Goal: Communication & Community: Answer question/provide support

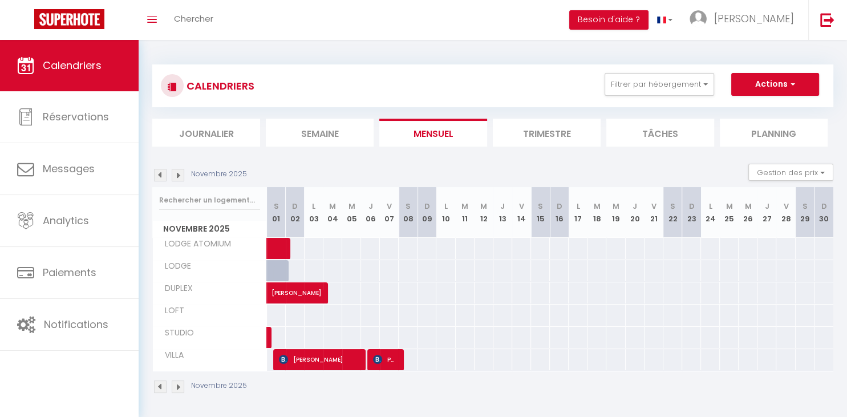
click at [162, 176] on img at bounding box center [160, 175] width 13 height 13
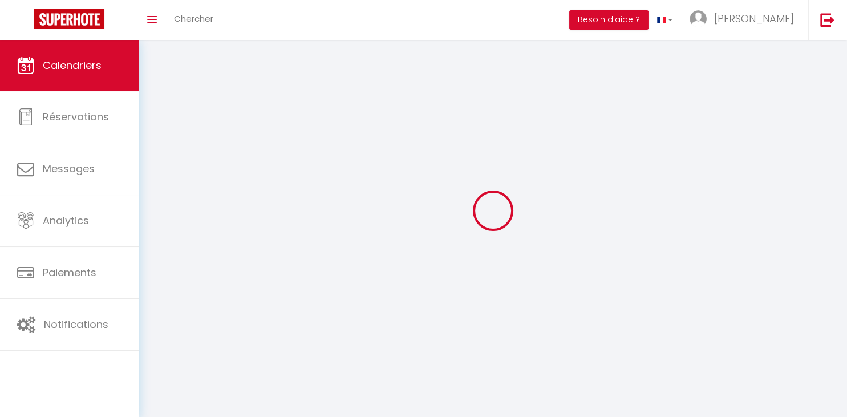
select select
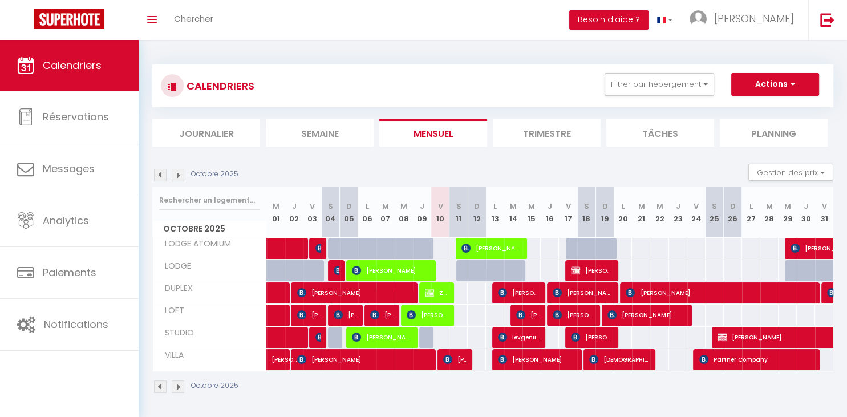
click at [462, 363] on span "[PERSON_NAME]" at bounding box center [455, 359] width 25 height 22
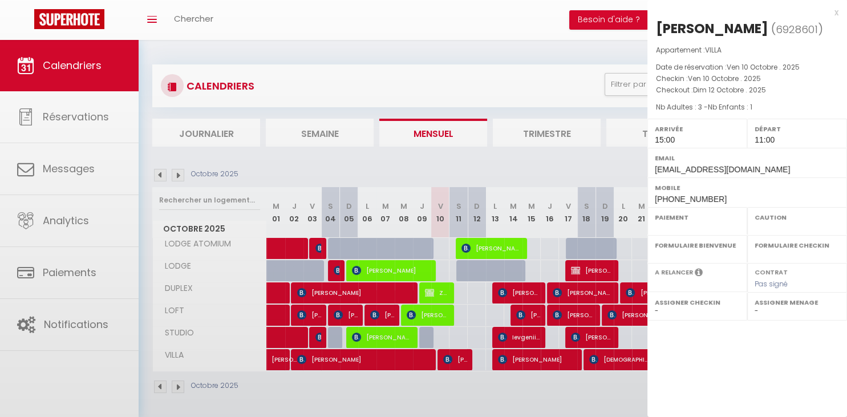
select select "OK"
select select "KO"
select select "0"
select select "1"
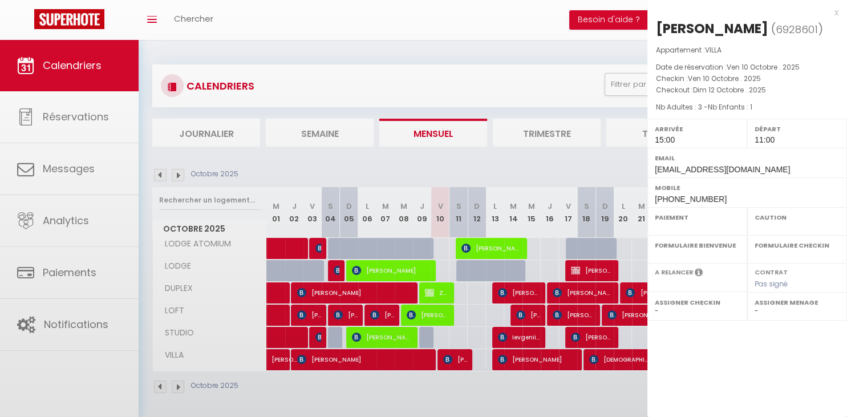
select select
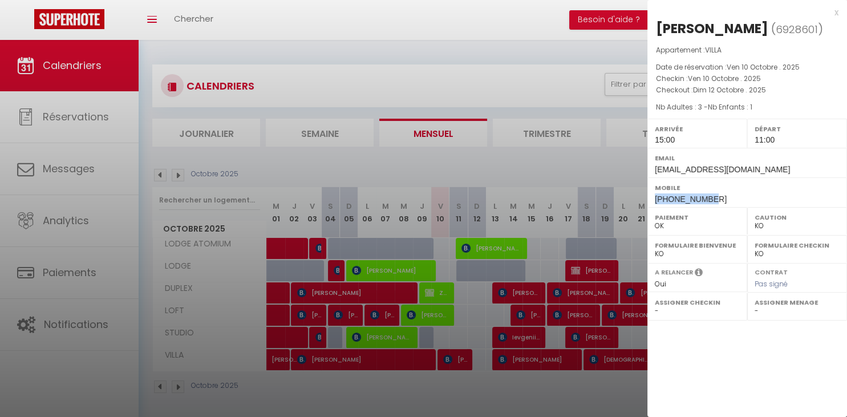
drag, startPoint x: 712, startPoint y: 196, endPoint x: 654, endPoint y: 198, distance: 58.2
click at [654, 198] on div "Mobile [PHONE_NUMBER]" at bounding box center [747, 192] width 200 height 30
copy span "[PHONE_NUMBER]"
click at [474, 396] on div at bounding box center [423, 208] width 847 height 417
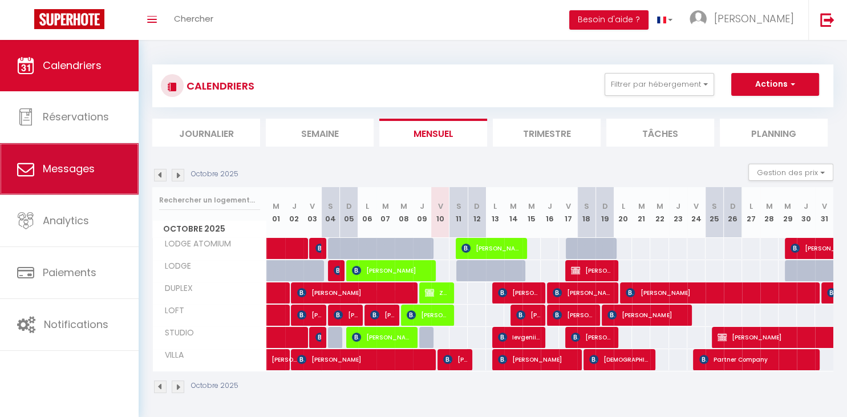
click at [95, 168] on link "Messages" at bounding box center [69, 168] width 139 height 51
select select "message"
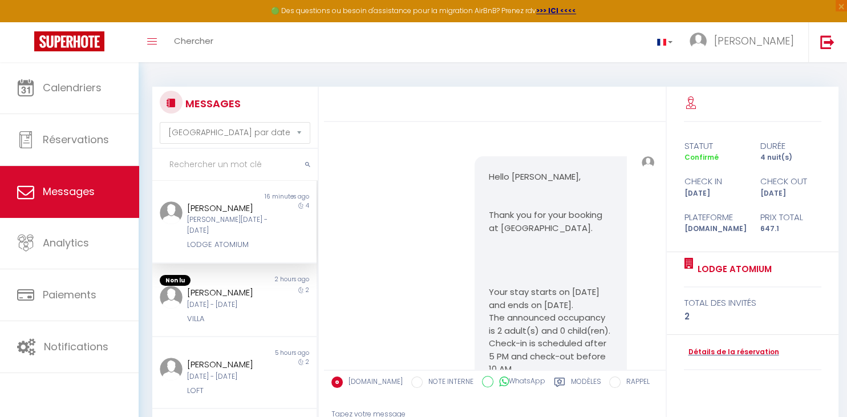
scroll to position [3041, 0]
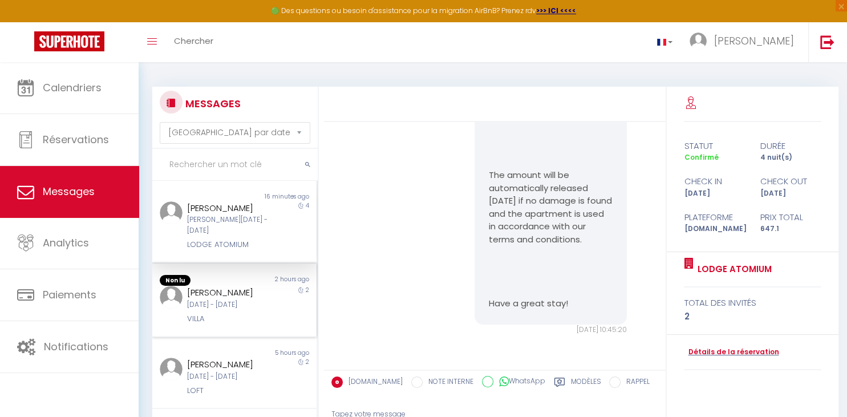
click at [238, 294] on div "[PERSON_NAME]" at bounding box center [227, 293] width 81 height 14
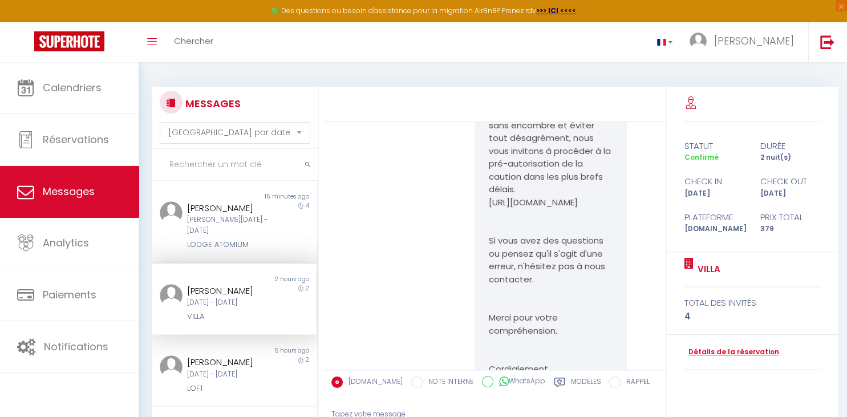
scroll to position [2631, 0]
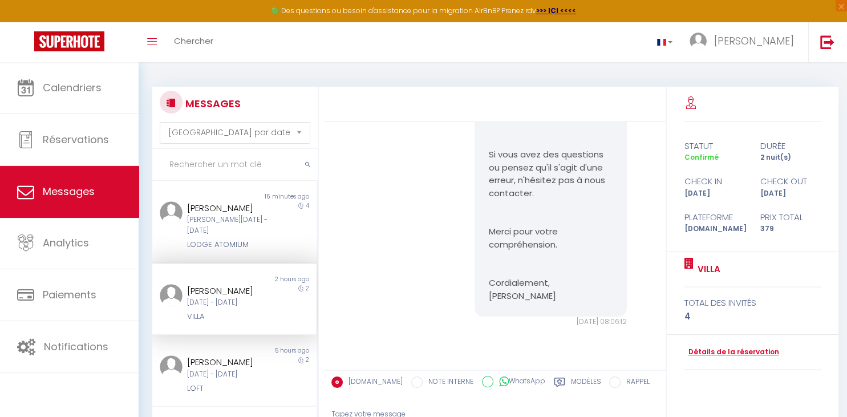
click at [581, 387] on label "Modèles" at bounding box center [586, 383] width 30 height 14
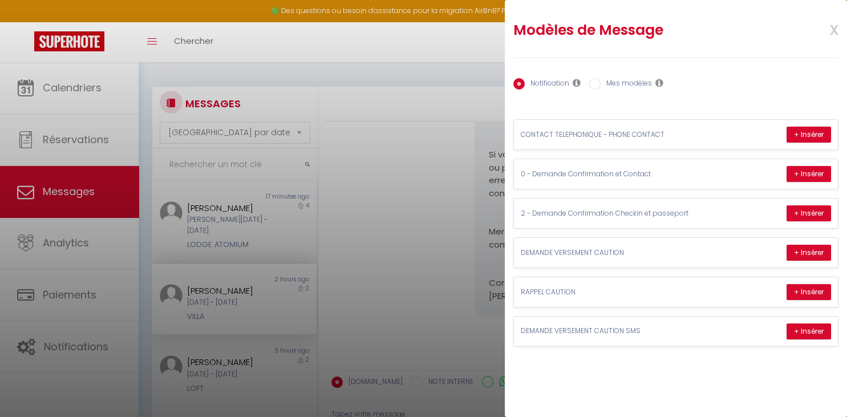
click at [638, 80] on label "Mes modèles" at bounding box center [625, 84] width 51 height 13
click at [600, 80] on input "Mes modèles" at bounding box center [594, 83] width 11 height 11
radio input "true"
radio input "false"
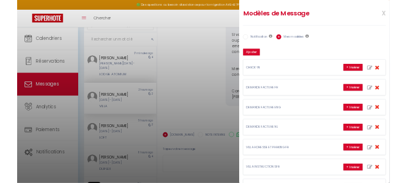
scroll to position [76, 0]
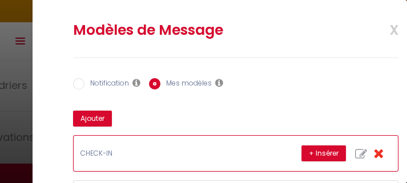
click at [243, 165] on div "CHECK-IN + Insérer" at bounding box center [236, 153] width 324 height 35
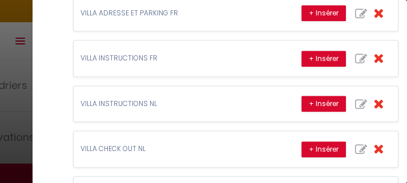
scroll to position [411, 0]
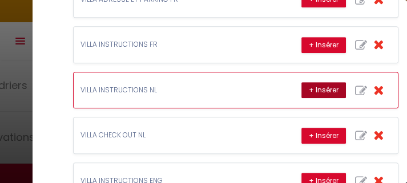
click at [314, 87] on button "+ Insérer" at bounding box center [323, 90] width 44 height 16
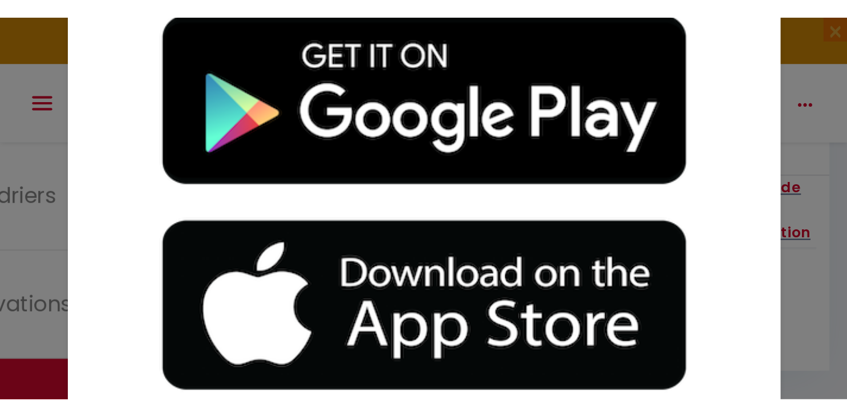
scroll to position [2515, 0]
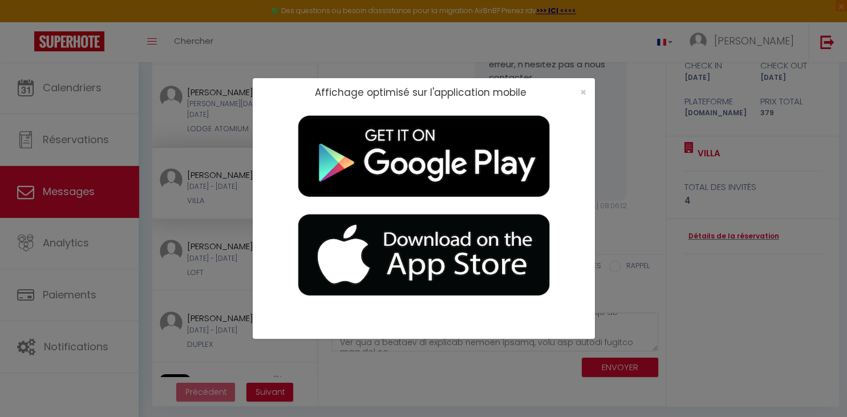
click at [727, 320] on div "Affichage optimisé sur l'application mobile ×" at bounding box center [423, 208] width 847 height 417
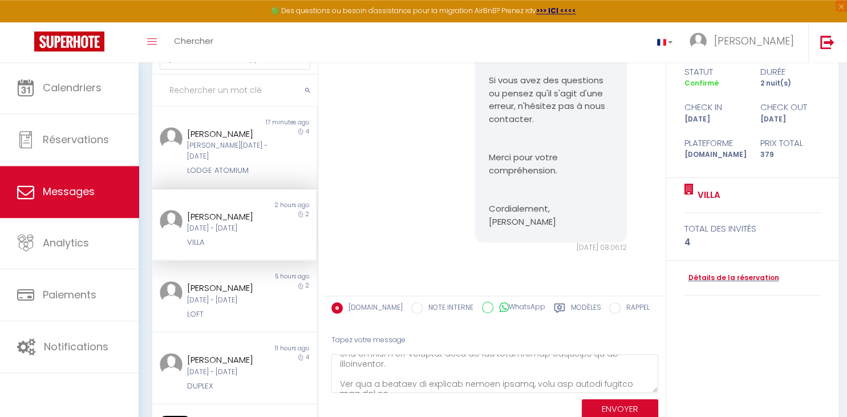
scroll to position [118, 0]
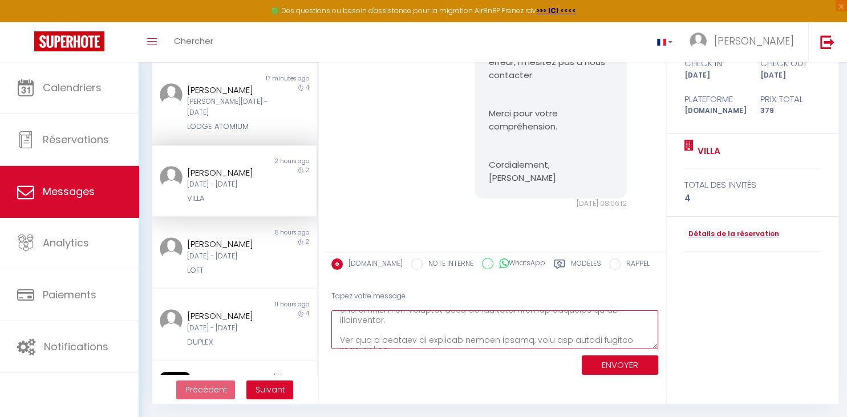
click at [391, 337] on textarea at bounding box center [494, 329] width 327 height 39
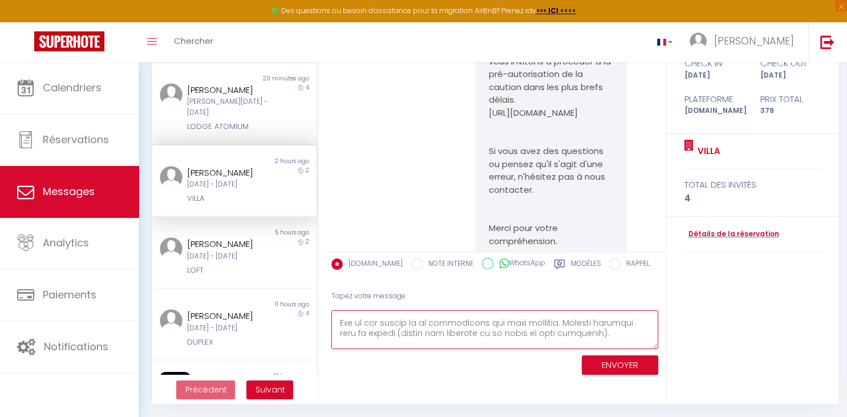
scroll to position [2545, 0]
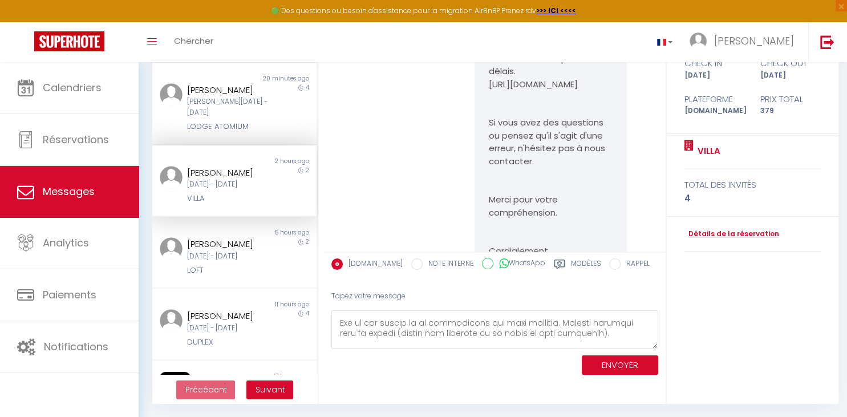
drag, startPoint x: 489, startPoint y: 161, endPoint x: 601, endPoint y: 170, distance: 112.1
click at [601, 91] on p "Afin de garantir un check-in sans encombre et éviter tout désagrément, nous vou…" at bounding box center [551, 39] width 124 height 103
copy p "[URL][DOMAIN_NAME]"
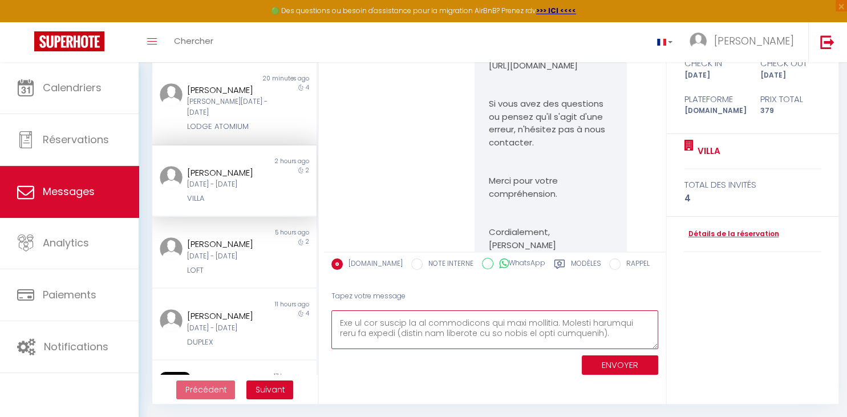
click at [486, 327] on textarea at bounding box center [494, 329] width 327 height 39
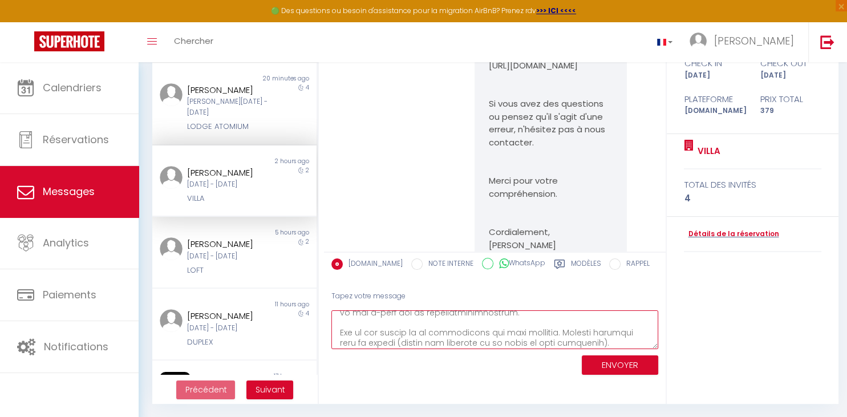
scroll to position [266, 0]
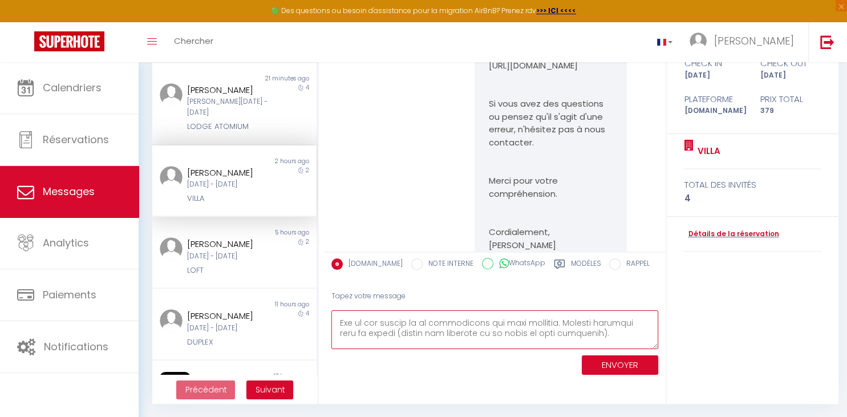
paste textarea "[URL][DOMAIN_NAME]"
type textarea "Beste [PERSON_NAME],, Bedankt voor uw reservering in onze VILLA EXPO accommodat…"
